Goal: Register for event/course

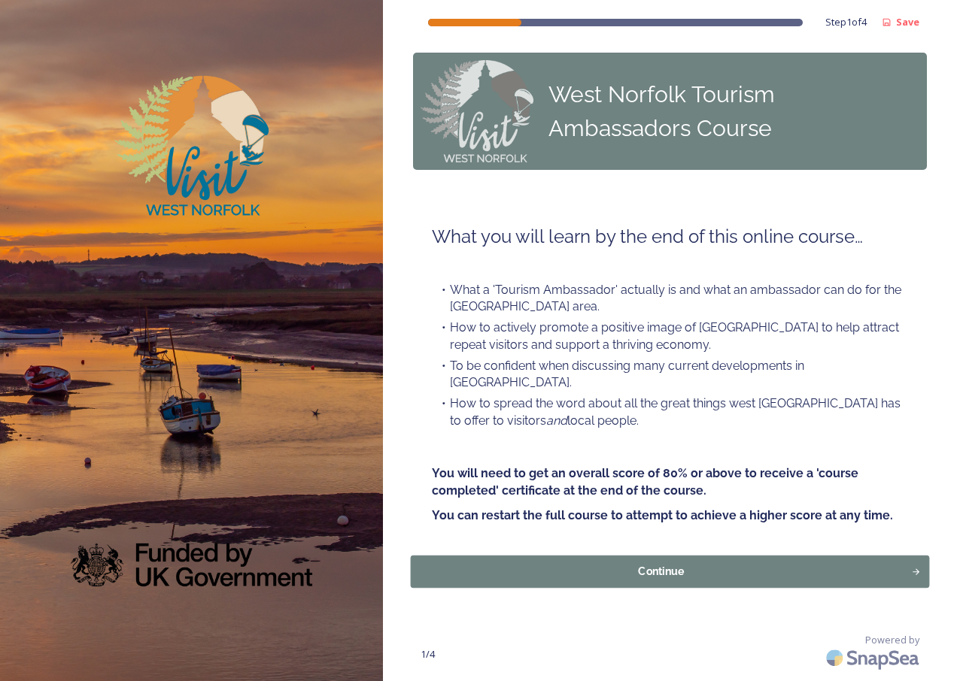
click at [658, 564] on div "Continue" at bounding box center [660, 572] width 484 height 16
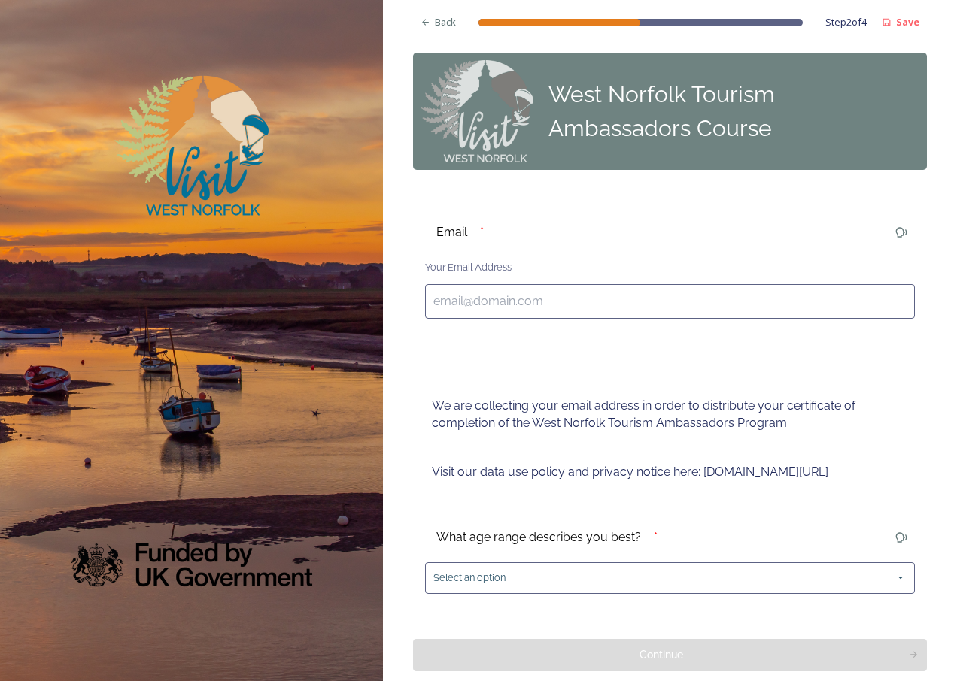
click at [511, 299] on input at bounding box center [670, 301] width 490 height 35
type input "[EMAIL_ADDRESS][DOMAIN_NAME]"
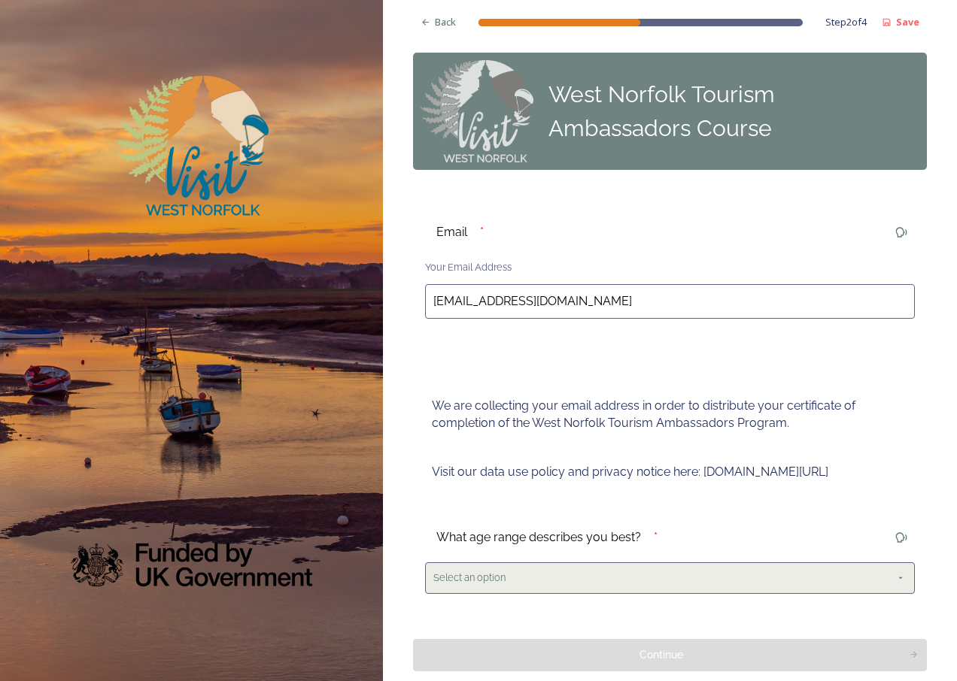
click at [563, 571] on div "Select an option" at bounding box center [670, 578] width 490 height 31
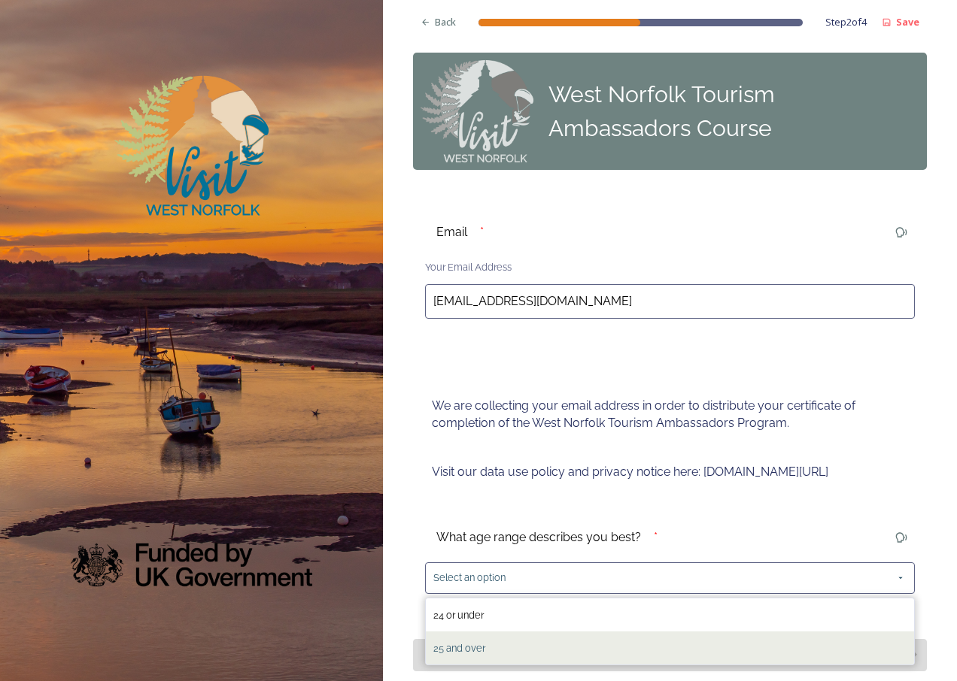
click at [497, 657] on div "25 and over" at bounding box center [670, 648] width 488 height 33
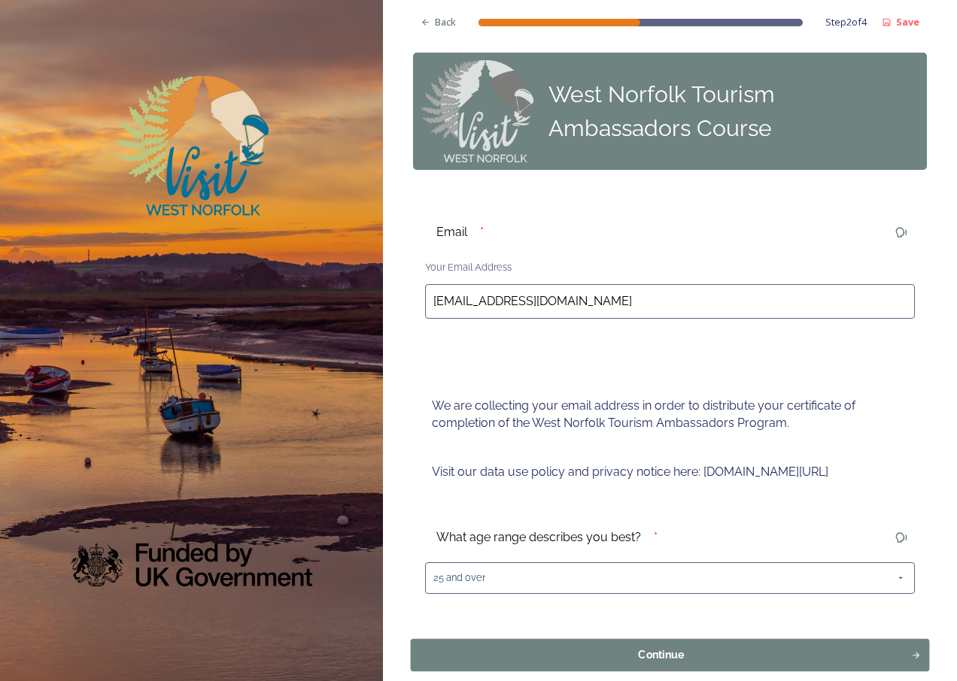
click at [642, 645] on button "Continue" at bounding box center [669, 655] width 519 height 32
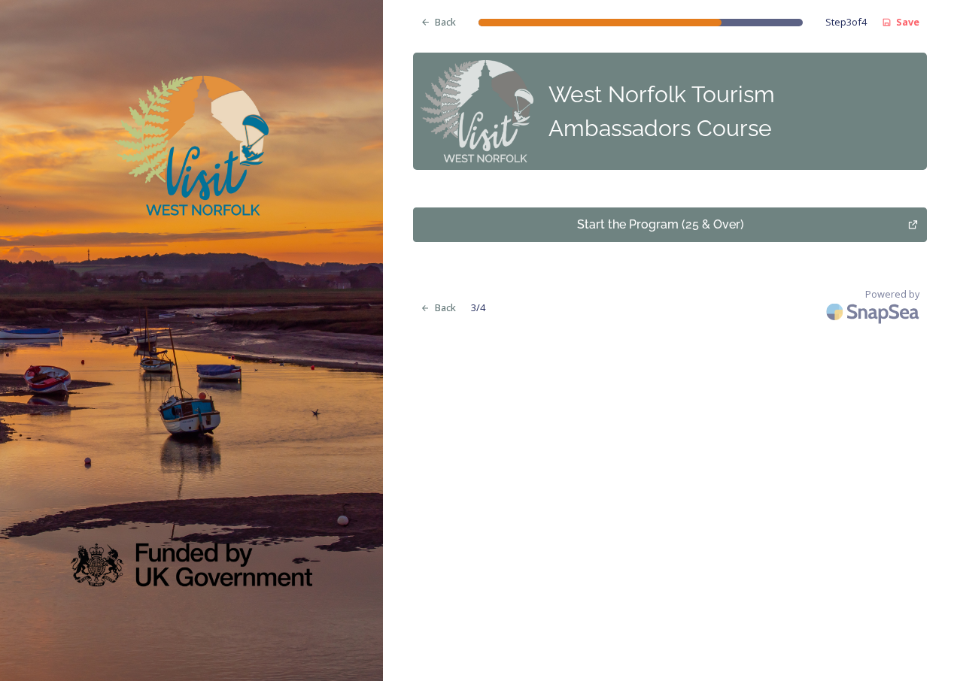
click at [651, 220] on div "Start the Program (25 & Over)" at bounding box center [660, 225] width 478 height 18
